Goal: Navigation & Orientation: Find specific page/section

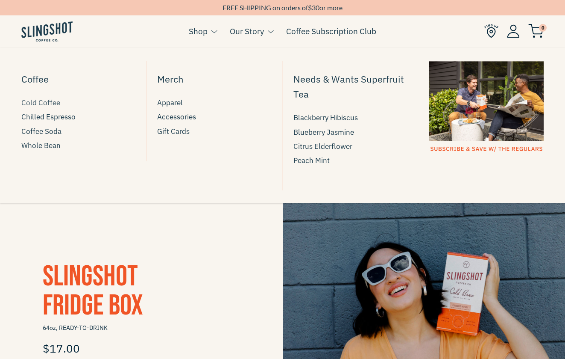
click at [43, 103] on span "Cold Coffee" at bounding box center [40, 103] width 39 height 12
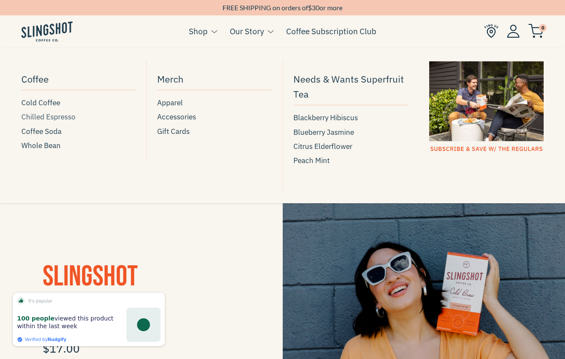
click at [56, 118] on span "Chilled Espresso" at bounding box center [48, 117] width 54 height 12
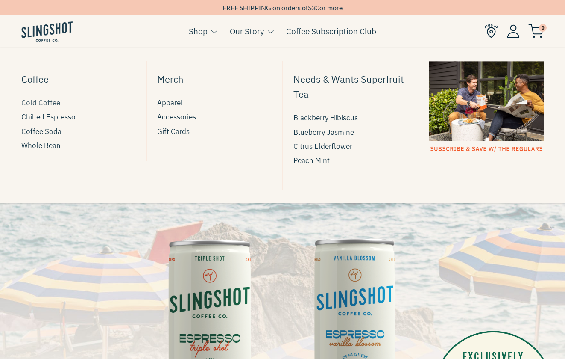
click at [54, 103] on span "Cold Coffee" at bounding box center [40, 103] width 39 height 12
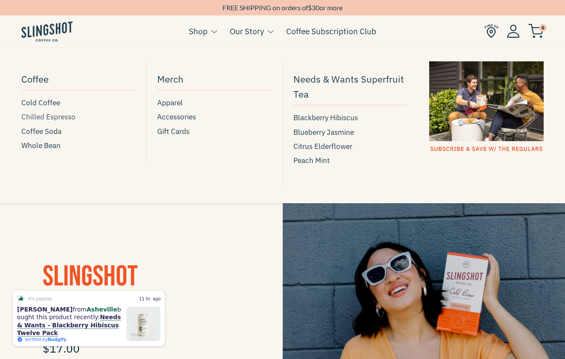
click at [48, 116] on span "Chilled Espresso" at bounding box center [48, 117] width 54 height 12
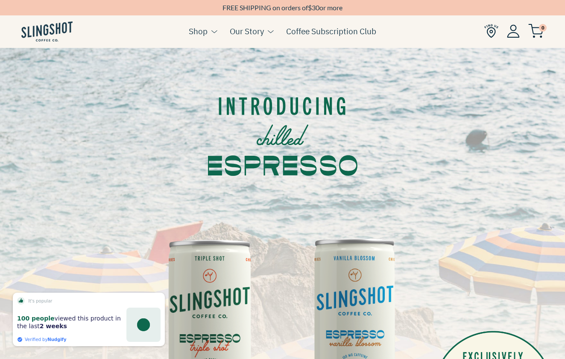
click at [39, 26] on img at bounding box center [46, 31] width 51 height 20
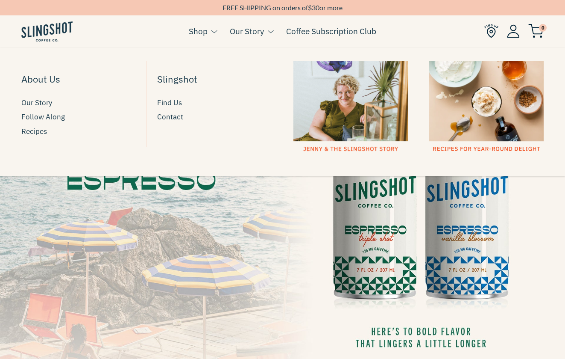
click at [268, 28] on button at bounding box center [268, 31] width 9 height 11
